Goal: Book appointment/travel/reservation

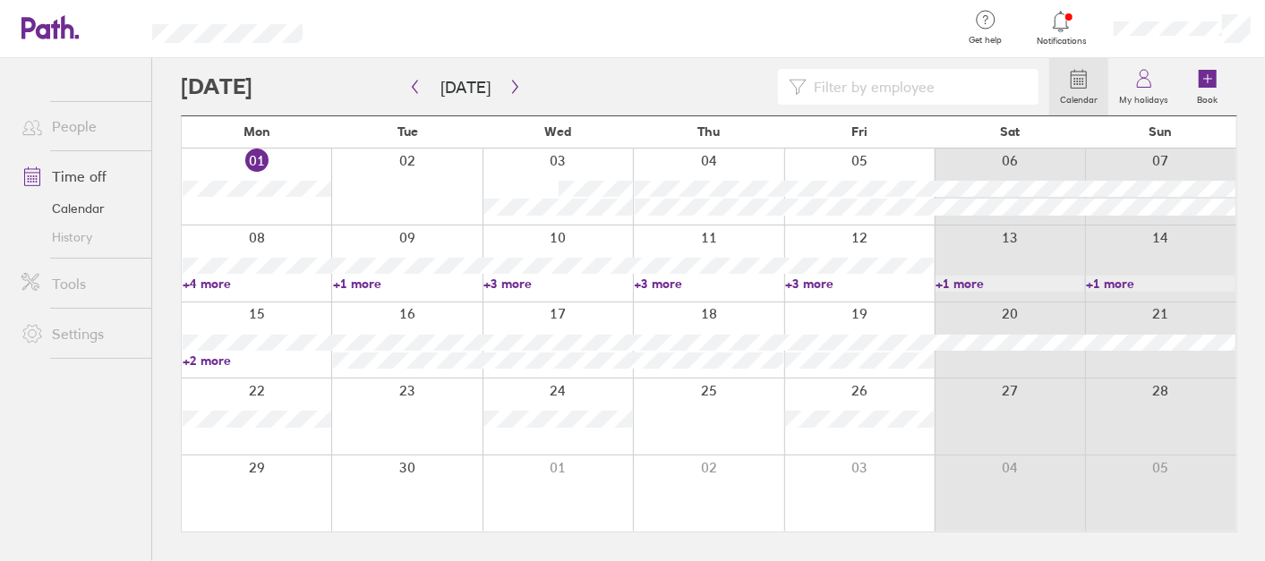
click at [376, 284] on link "+1 more" at bounding box center [407, 284] width 149 height 16
click at [1226, 72] on link "Book" at bounding box center [1207, 86] width 57 height 57
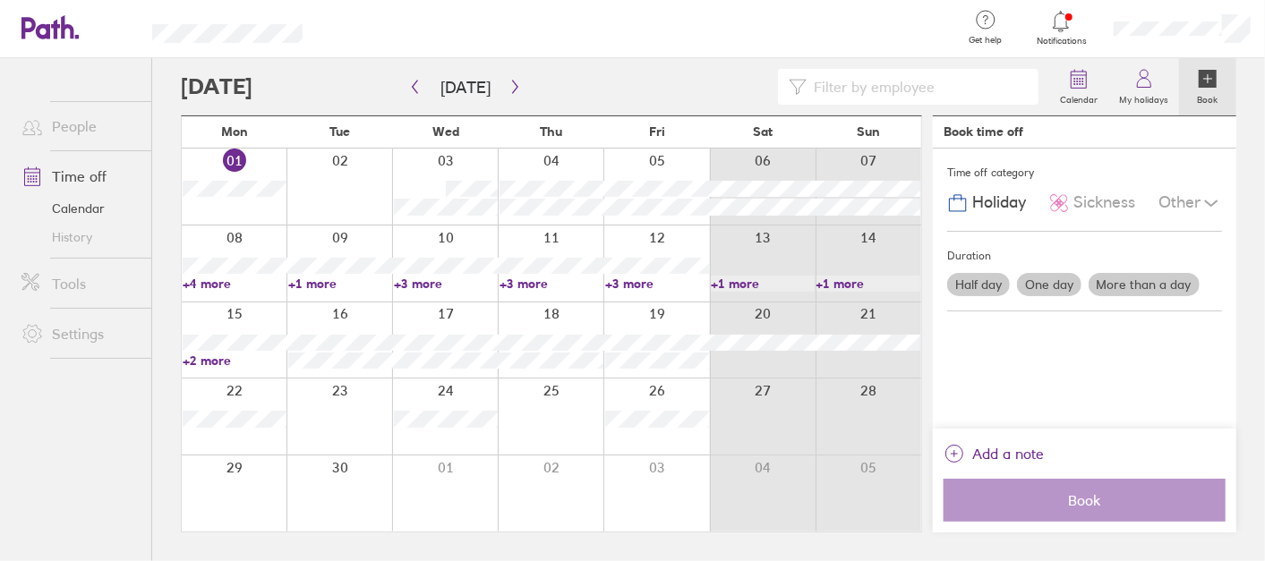
click at [1039, 283] on label "One day" at bounding box center [1049, 284] width 64 height 23
click at [0, 0] on input "One day" at bounding box center [0, 0] width 0 height 0
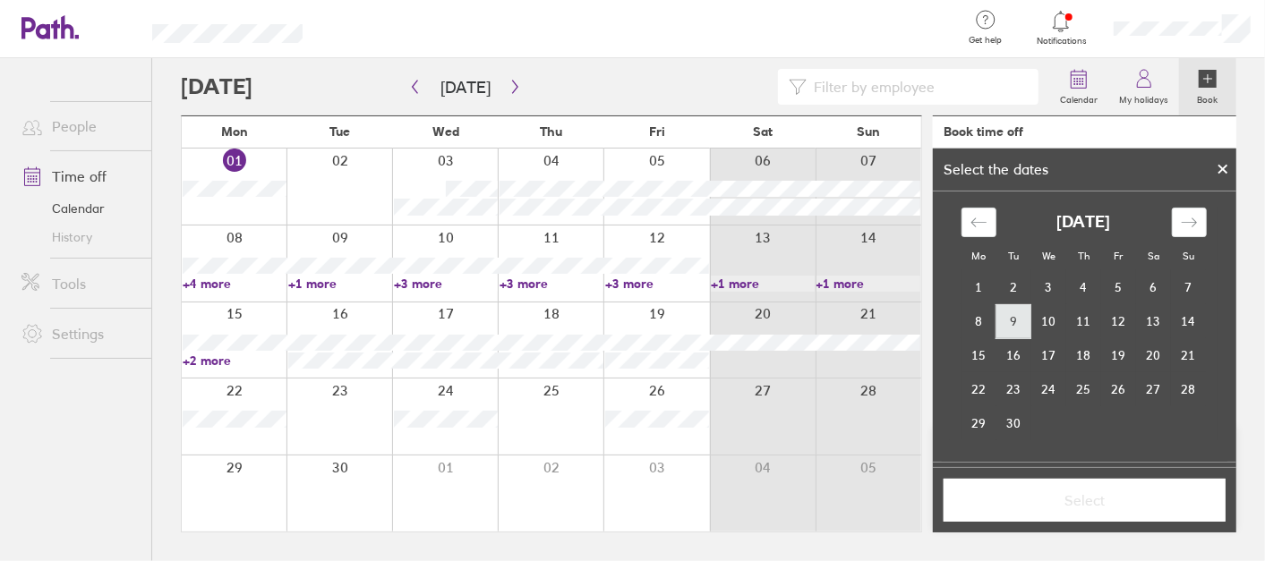
click at [1025, 329] on td "9" at bounding box center [1013, 321] width 35 height 34
click at [1082, 499] on span "Select" at bounding box center [1084, 500] width 257 height 16
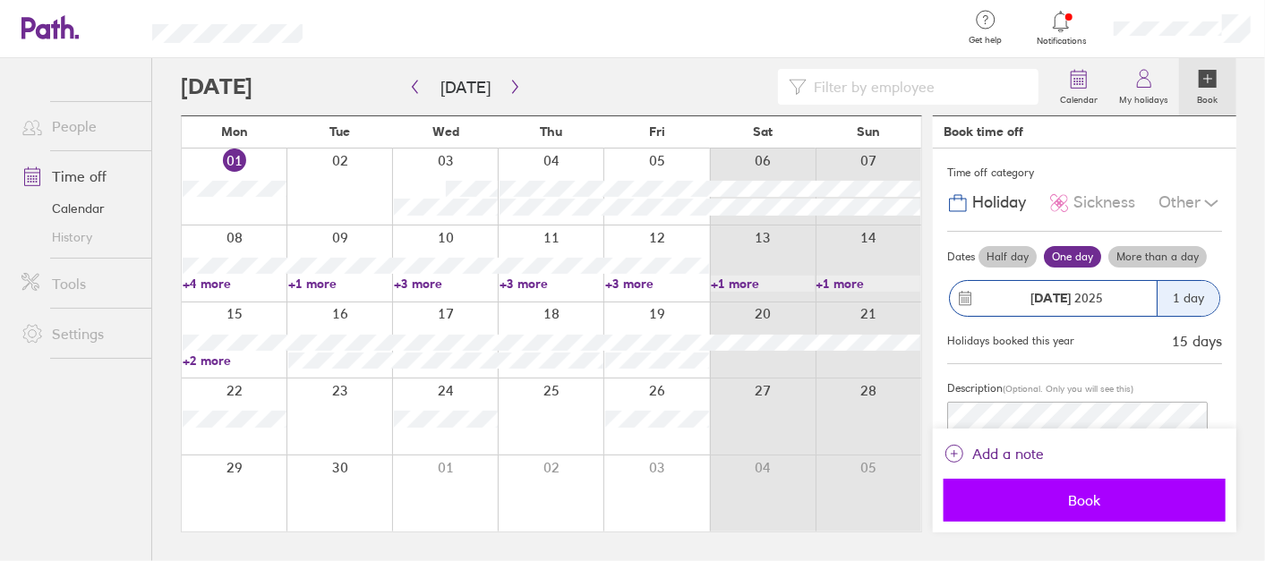
click at [1097, 492] on span "Book" at bounding box center [1084, 500] width 257 height 16
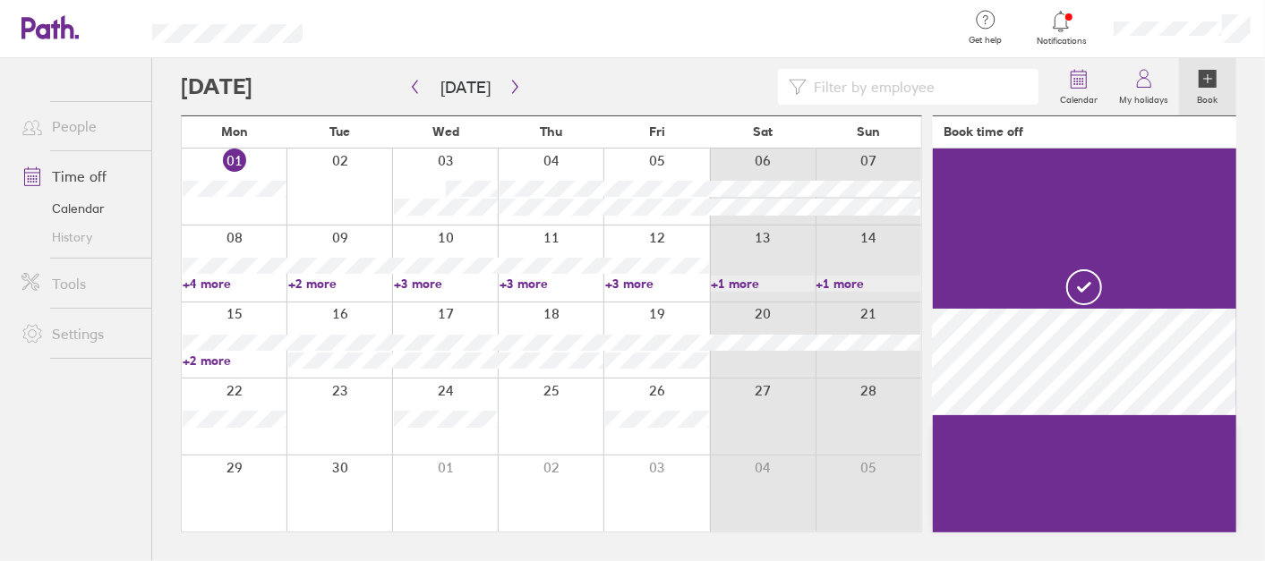
click at [310, 286] on link "+2 more" at bounding box center [340, 284] width 104 height 16
click at [311, 282] on link "+2 more" at bounding box center [340, 284] width 104 height 16
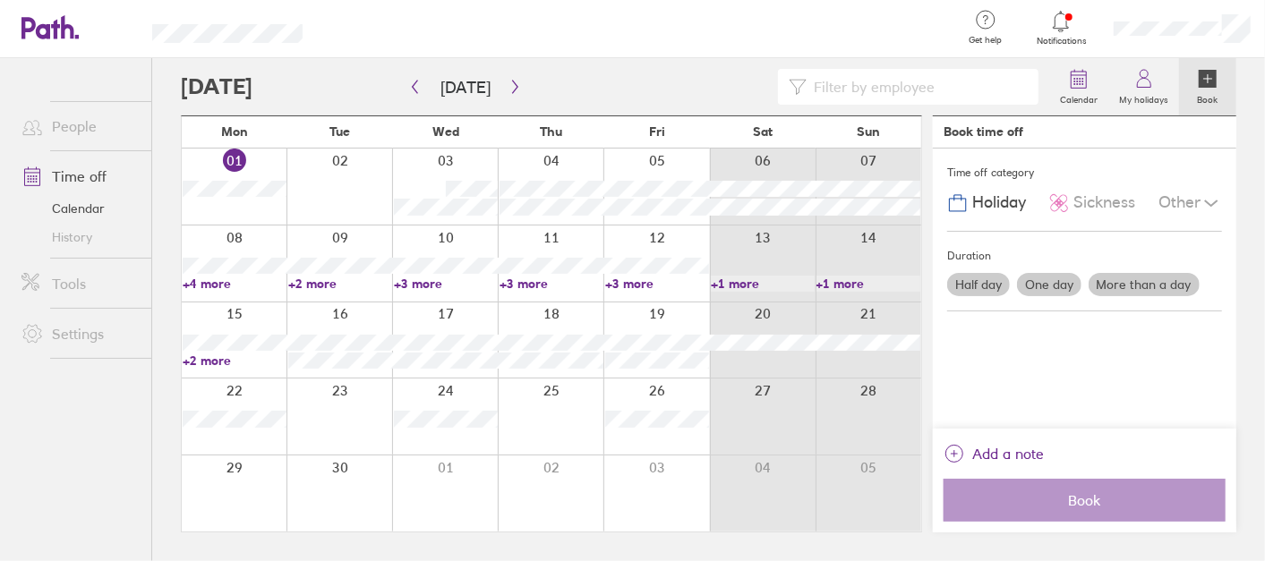
click at [207, 280] on link "+4 more" at bounding box center [235, 284] width 104 height 16
